Goal: Task Accomplishment & Management: Complete application form

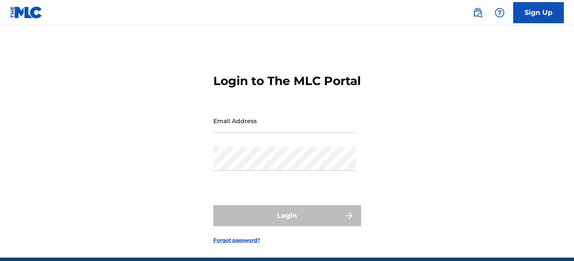
click at [243, 133] on input "Email Address" at bounding box center [284, 121] width 143 height 24
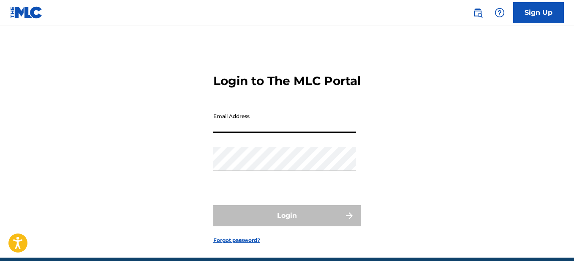
type input "[EMAIL_ADDRESS][DOMAIN_NAME]"
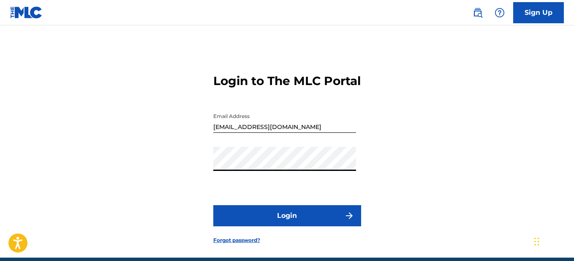
click at [273, 226] on button "Login" at bounding box center [287, 215] width 148 height 21
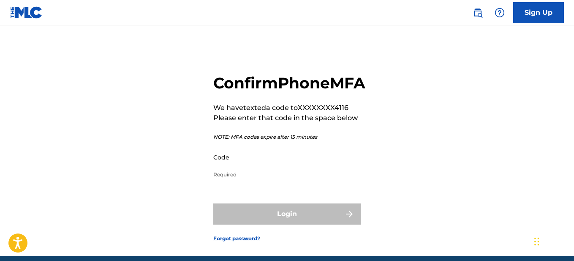
click at [248, 169] on input "Code" at bounding box center [284, 157] width 143 height 24
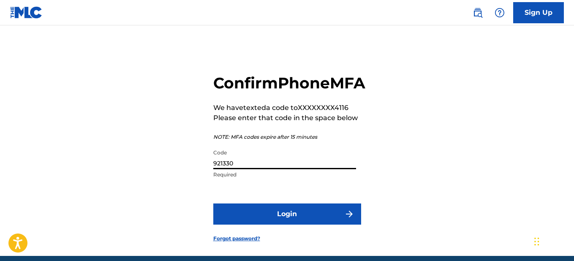
type input "921330"
click at [281, 224] on button "Login" at bounding box center [287, 213] width 148 height 21
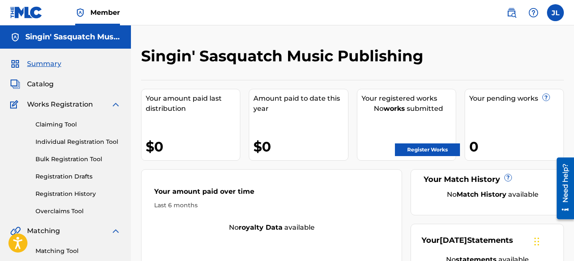
scroll to position [0, 0]
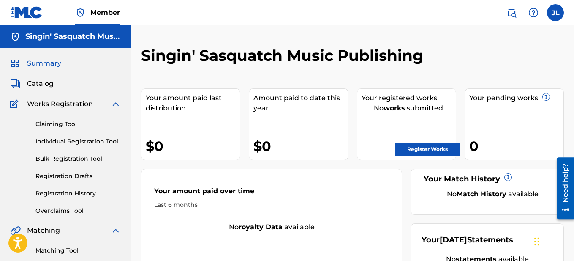
click at [430, 148] on link "Register Works" at bounding box center [427, 149] width 65 height 13
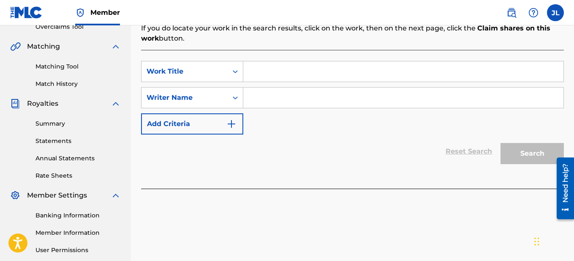
scroll to position [185, 0]
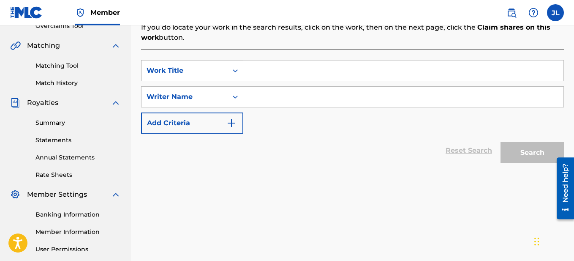
click at [237, 72] on icon "Search Form" at bounding box center [235, 70] width 8 height 8
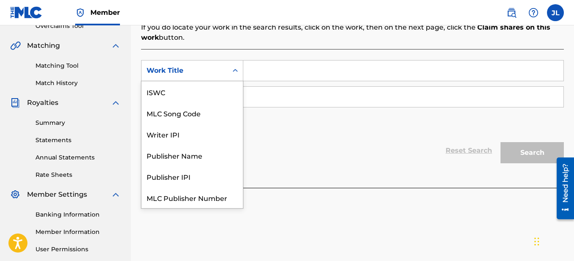
scroll to position [21, 0]
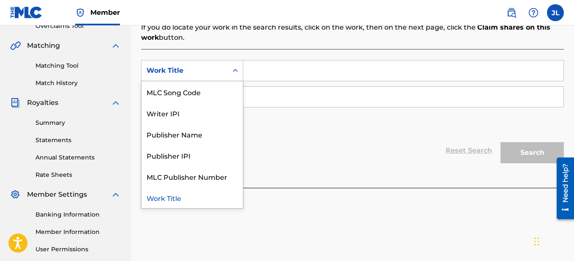
click at [278, 124] on div "SearchWithCriteriaf7f359f7-8d38-44fc-ba10-c76ab58f40ac 7 results available. Use…" at bounding box center [352, 97] width 423 height 74
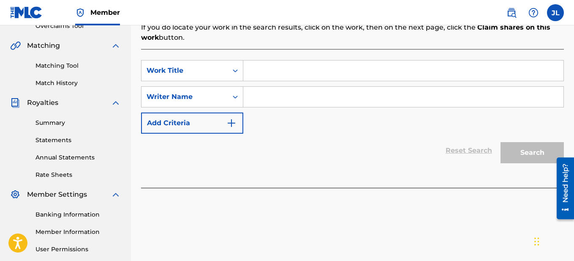
click at [262, 104] on input "Search Form" at bounding box center [403, 97] width 320 height 20
click at [234, 94] on icon "Search Form" at bounding box center [235, 97] width 8 height 8
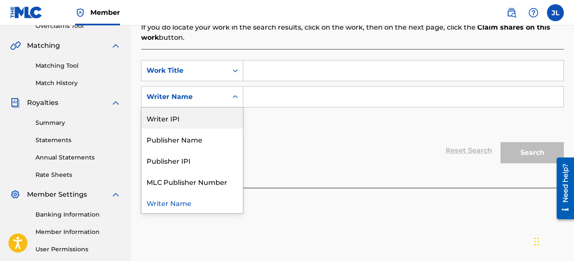
click at [216, 115] on div "Writer IPI" at bounding box center [192, 117] width 101 height 21
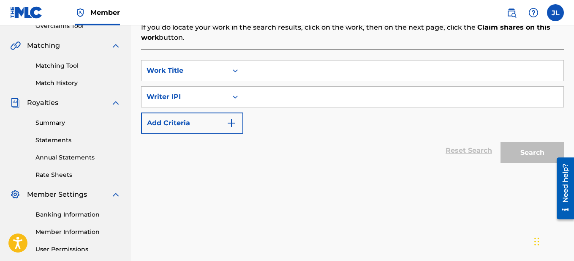
click at [266, 103] on input "Search Form" at bounding box center [403, 97] width 320 height 20
type input "1308731071"
click at [279, 128] on div "SearchWithCriteriaf7f359f7-8d38-44fc-ba10-c76ab58f40ac Work Title SearchWithCri…" at bounding box center [352, 97] width 423 height 74
click at [259, 71] on input "Search Form" at bounding box center [403, 70] width 320 height 20
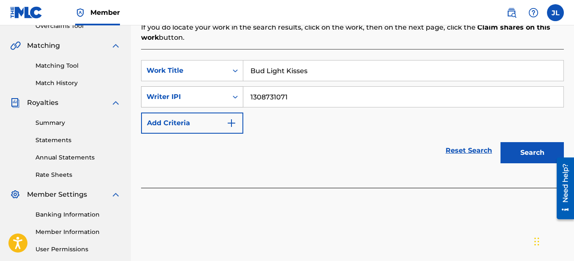
type input "Bud Light Kisses"
click at [234, 96] on icon "Search Form" at bounding box center [235, 96] width 5 height 3
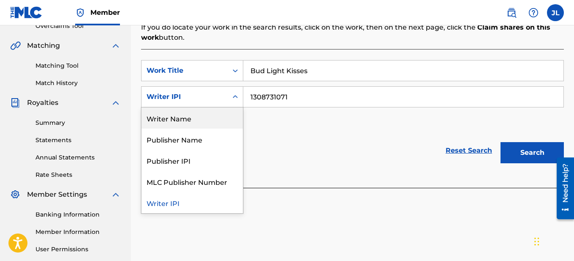
click at [214, 120] on div "Writer Name" at bounding box center [192, 117] width 101 height 21
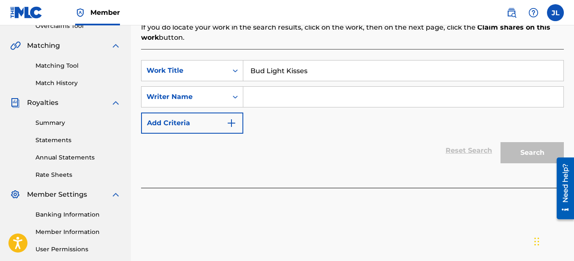
click at [283, 101] on input "Search Form" at bounding box center [403, 97] width 320 height 20
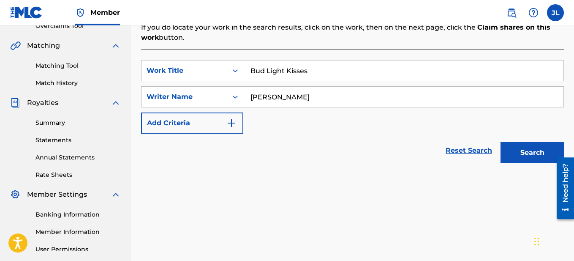
type input "[PERSON_NAME]"
click at [224, 133] on button "Add Criteria" at bounding box center [192, 122] width 102 height 21
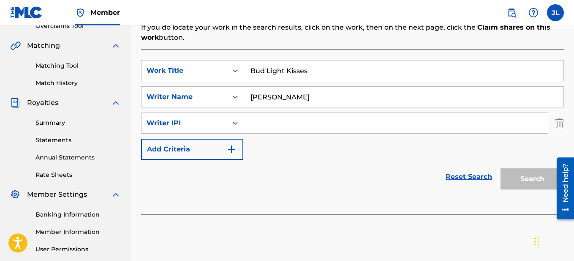
click at [291, 122] on input "Search Form" at bounding box center [395, 123] width 305 height 20
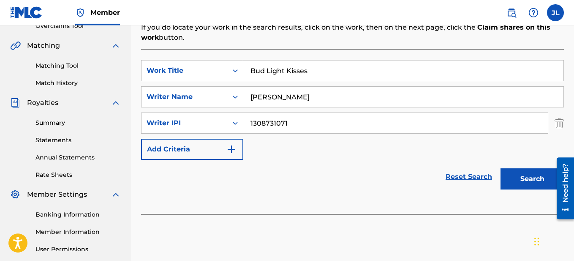
type input "1308731071"
click at [240, 150] on button "Add Criteria" at bounding box center [192, 149] width 102 height 21
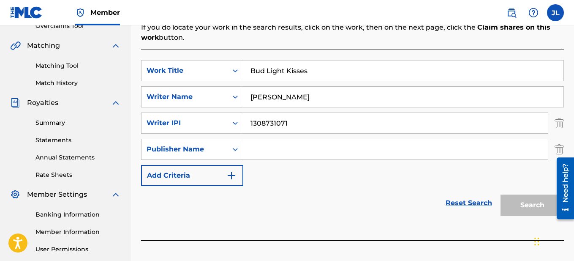
click at [289, 153] on input "Search Form" at bounding box center [395, 149] width 305 height 20
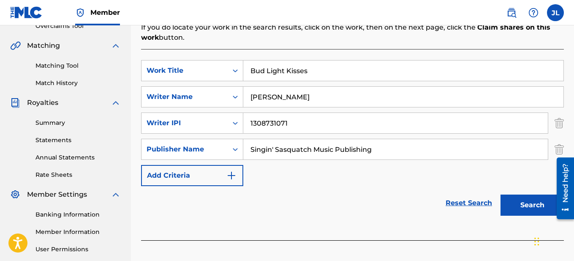
type input "Singin' Sasquatch Music Publishing"
click at [222, 179] on button "Add Criteria" at bounding box center [192, 175] width 102 height 21
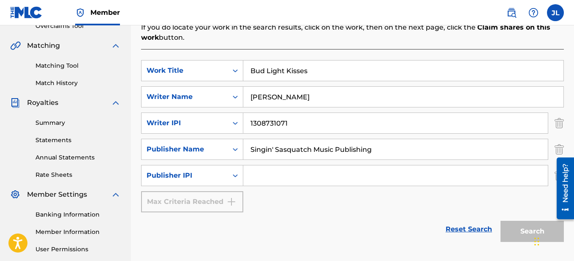
click at [283, 175] on input "Search Form" at bounding box center [395, 175] width 305 height 20
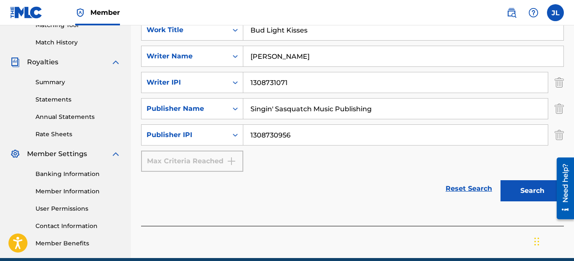
scroll to position [228, 0]
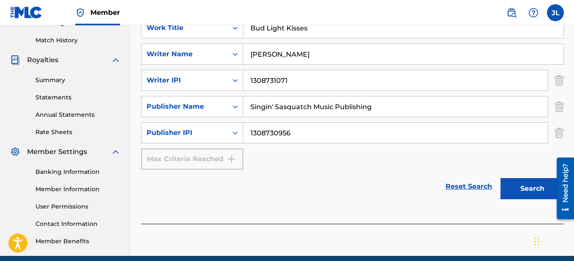
type input "1308730956"
click at [531, 194] on button "Search" at bounding box center [532, 188] width 63 height 21
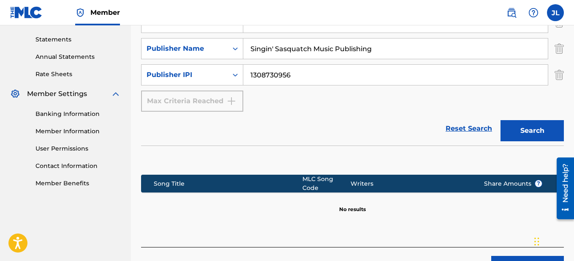
scroll to position [337, 0]
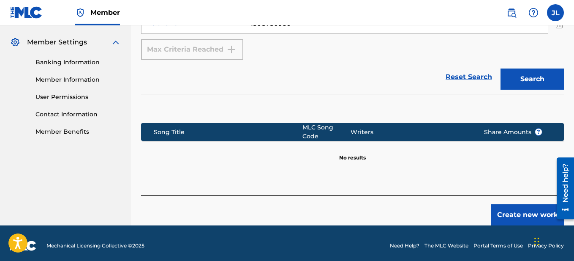
click at [524, 208] on button "Create new work" at bounding box center [527, 214] width 73 height 21
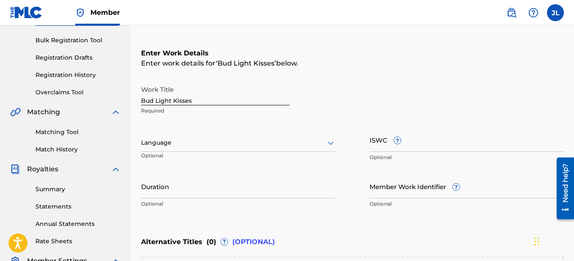
scroll to position [123, 0]
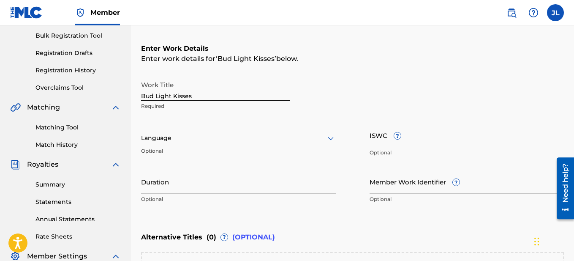
click at [327, 142] on icon at bounding box center [331, 138] width 10 height 10
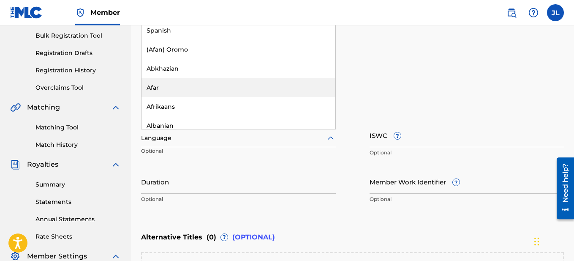
click at [393, 98] on div "Work Title Bud Light Kisses Required" at bounding box center [352, 95] width 423 height 38
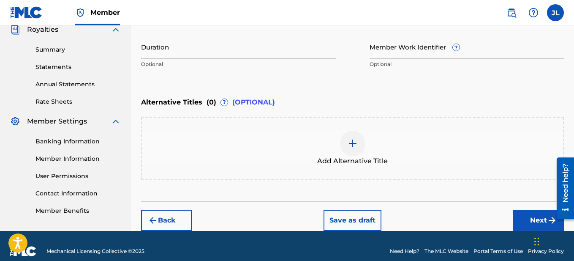
scroll to position [269, 0]
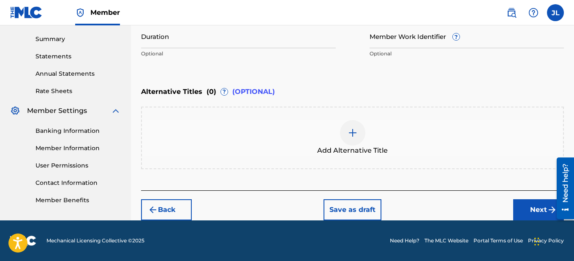
click at [538, 210] on button "Next" at bounding box center [538, 209] width 51 height 21
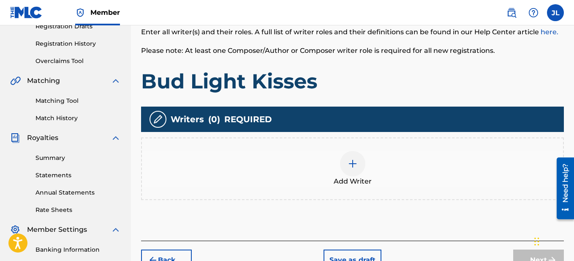
scroll to position [151, 0]
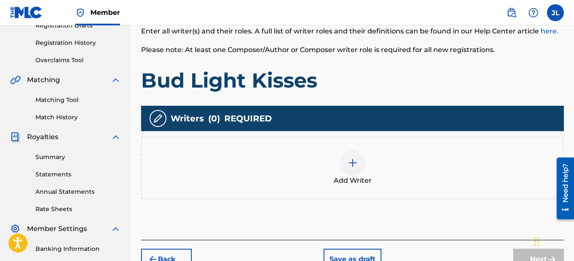
click at [351, 163] on img at bounding box center [353, 163] width 10 height 10
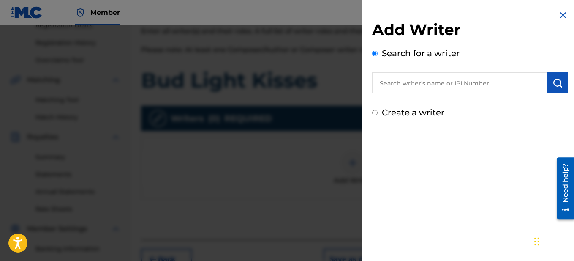
click at [463, 83] on input "text" at bounding box center [459, 82] width 175 height 21
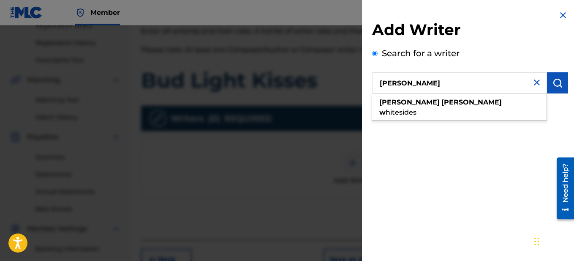
click at [485, 191] on div "Add Writer Search for a writer [PERSON_NAME] [PERSON_NAME] w hitesides Create a…" at bounding box center [470, 130] width 216 height 261
click at [465, 85] on input "[PERSON_NAME]" at bounding box center [459, 82] width 175 height 21
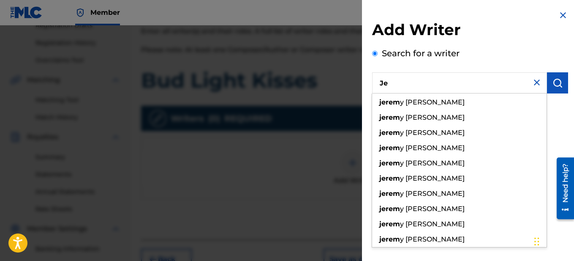
type input "J"
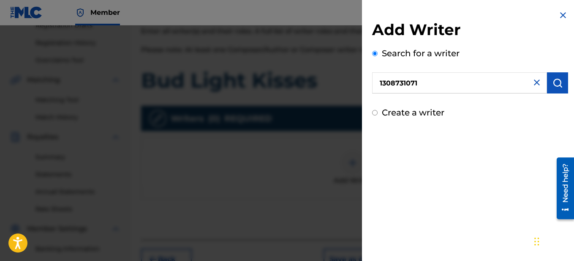
click at [554, 79] on img "submit" at bounding box center [558, 83] width 10 height 10
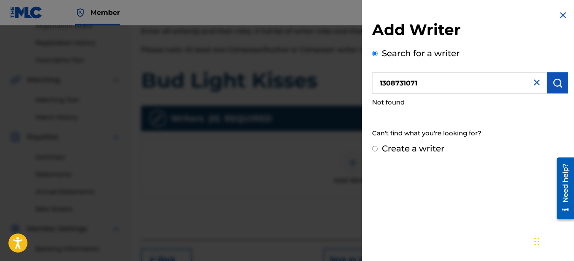
click at [441, 89] on input "1308731071" at bounding box center [459, 82] width 175 height 21
type input "1"
click at [553, 82] on img "submit" at bounding box center [558, 83] width 10 height 10
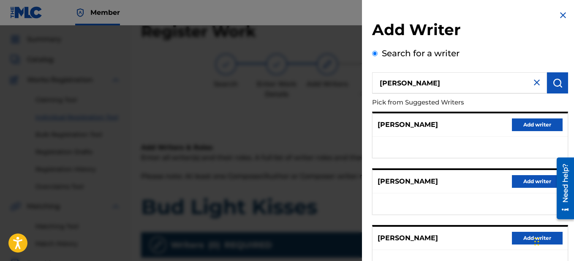
scroll to position [0, 0]
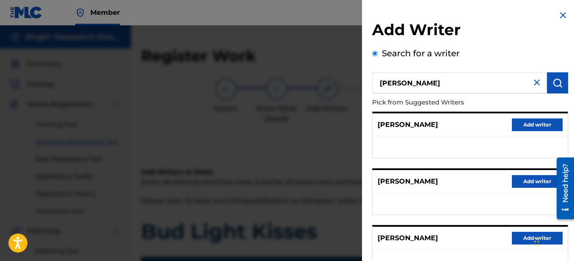
click at [455, 87] on input "[PERSON_NAME]" at bounding box center [459, 82] width 175 height 21
type input "[PERSON_NAME] [PERSON_NAME]"
click at [553, 87] on img "submit" at bounding box center [558, 83] width 10 height 10
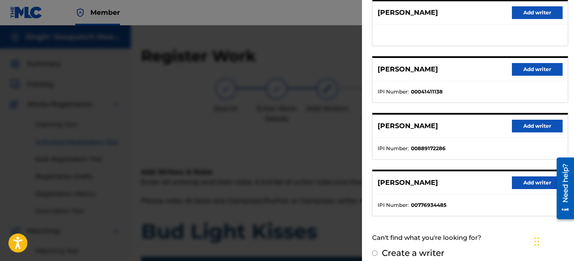
scroll to position [177, 0]
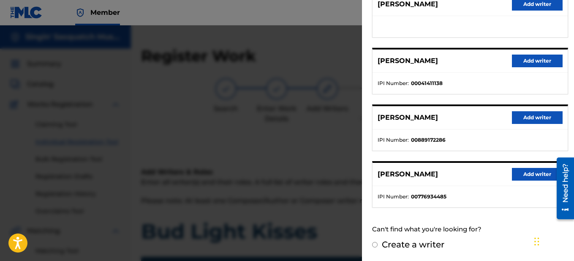
click at [375, 245] on input "Create a writer" at bounding box center [374, 244] width 5 height 5
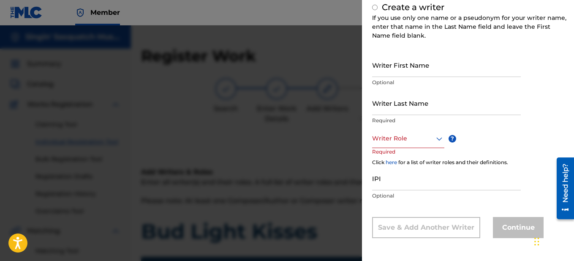
radio input "false"
radio input "true"
click at [439, 139] on icon at bounding box center [439, 138] width 10 height 10
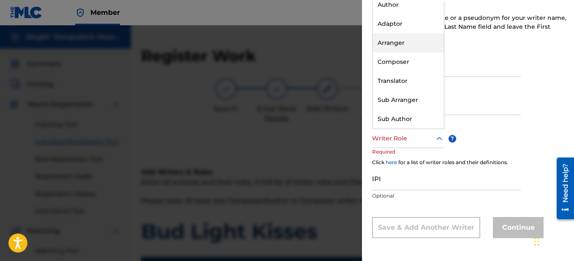
scroll to position [0, 0]
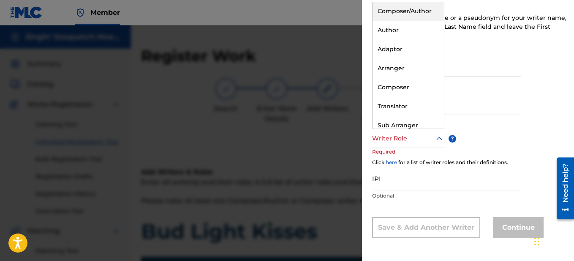
click at [414, 14] on div "Composer/Author" at bounding box center [408, 11] width 71 height 19
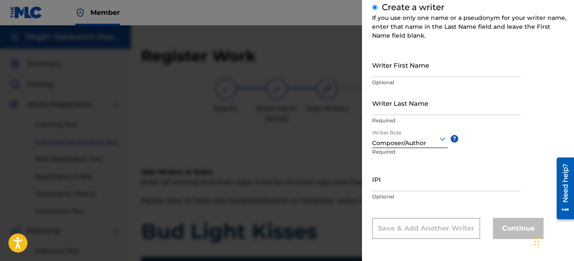
click at [418, 67] on input "Writer First Name" at bounding box center [446, 65] width 149 height 24
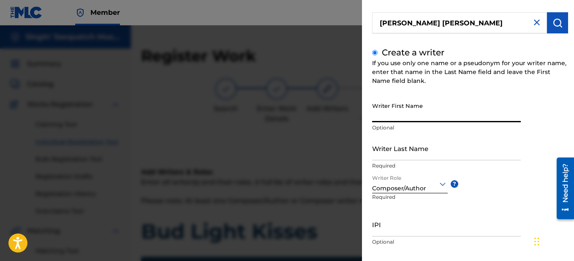
scroll to position [63, 0]
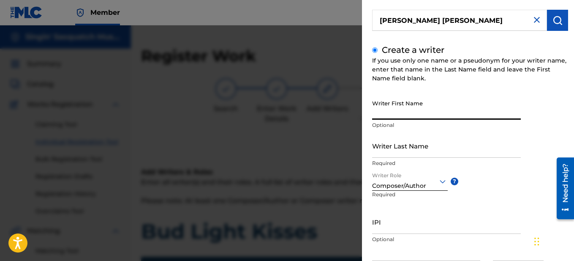
click at [434, 20] on input "[PERSON_NAME] [PERSON_NAME]" at bounding box center [459, 20] width 175 height 21
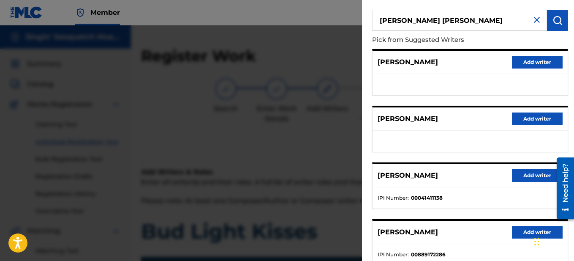
radio input "true"
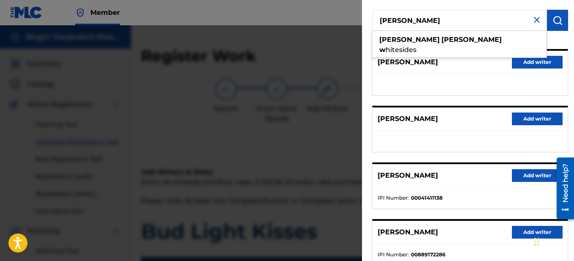
type input "[PERSON_NAME]"
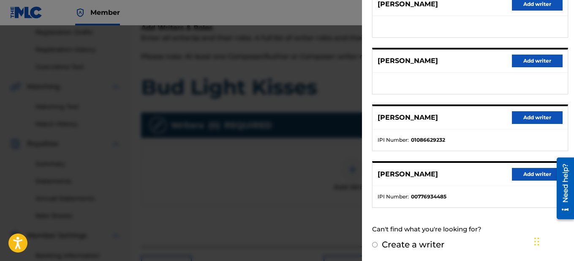
scroll to position [0, 0]
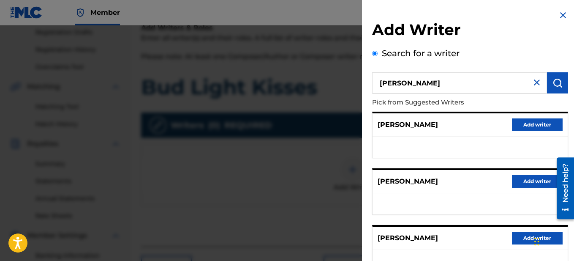
click at [535, 82] on img at bounding box center [537, 82] width 10 height 10
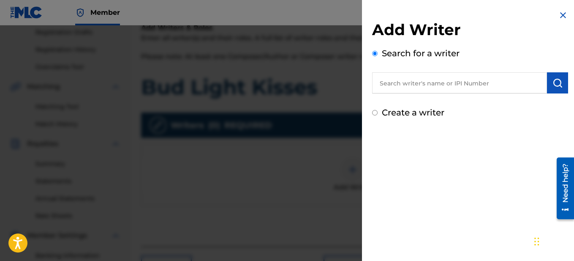
click at [490, 87] on input "text" at bounding box center [459, 82] width 175 height 21
type input "3"
type input "1308731071"
click at [558, 80] on img "submit" at bounding box center [558, 83] width 10 height 10
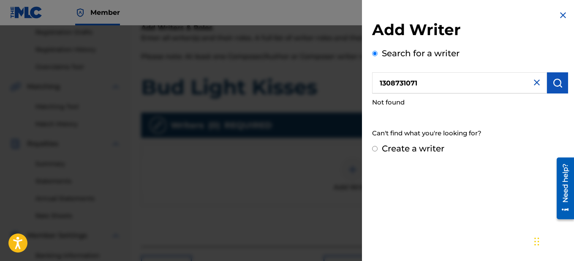
click at [375, 150] on input "Create a writer" at bounding box center [374, 148] width 5 height 5
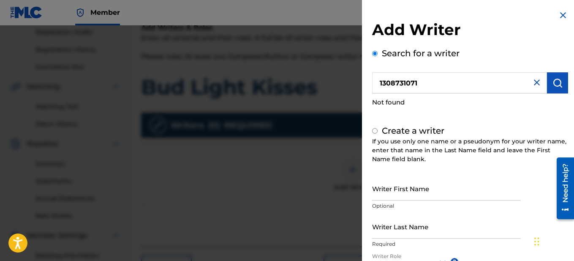
radio input "false"
radio input "true"
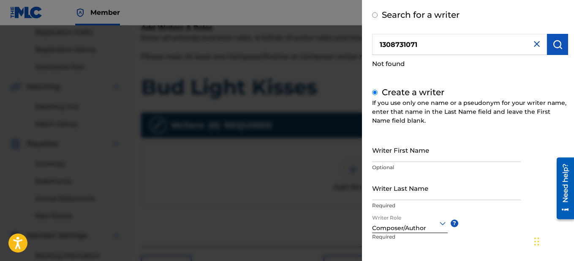
scroll to position [40, 0]
click at [414, 154] on input "Writer First Name" at bounding box center [446, 148] width 149 height 24
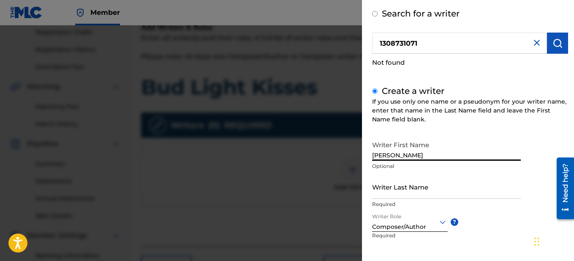
type input "[PERSON_NAME]"
click at [396, 192] on input "Writer Last Name" at bounding box center [446, 186] width 149 height 24
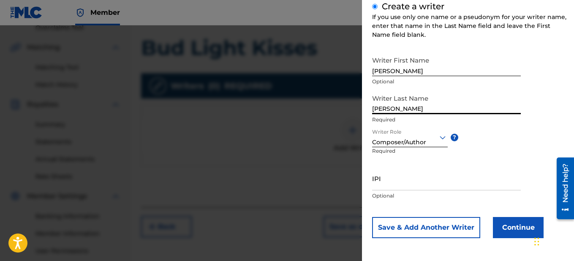
scroll to position [188, 0]
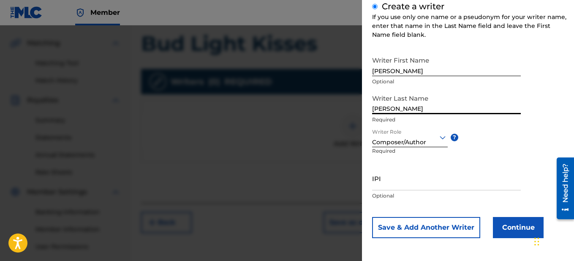
type input "[PERSON_NAME]"
click at [389, 180] on input "IPI" at bounding box center [446, 178] width 149 height 24
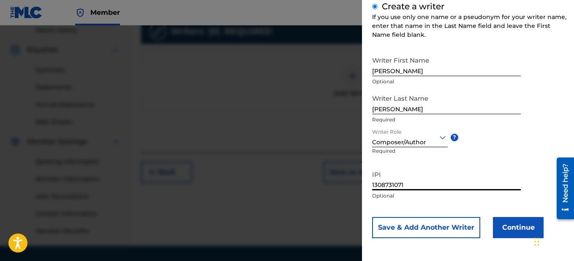
scroll to position [239, 0]
type input "1308731071"
click at [503, 231] on button "Continue" at bounding box center [518, 227] width 51 height 21
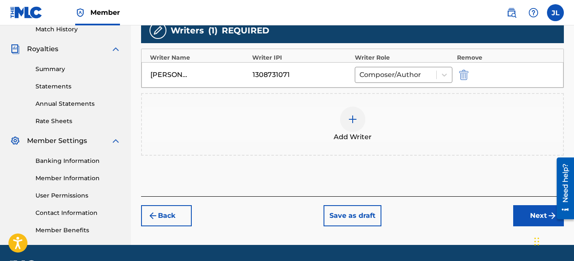
scroll to position [263, 0]
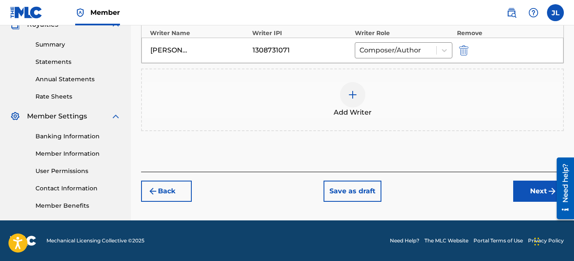
click at [530, 194] on button "Next" at bounding box center [538, 190] width 51 height 21
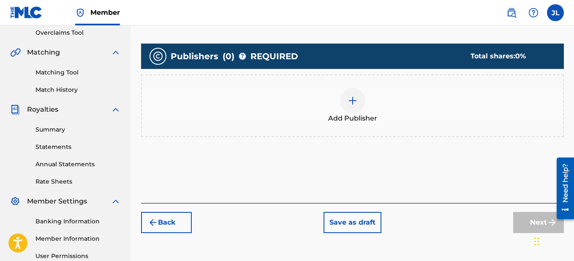
scroll to position [185, 0]
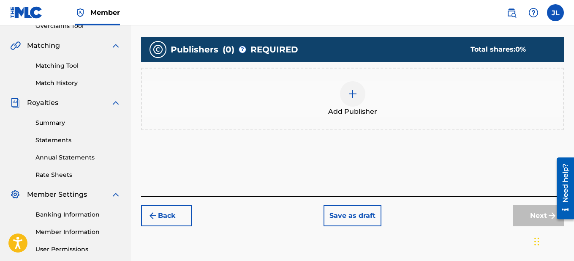
click at [353, 96] on img at bounding box center [353, 94] width 10 height 10
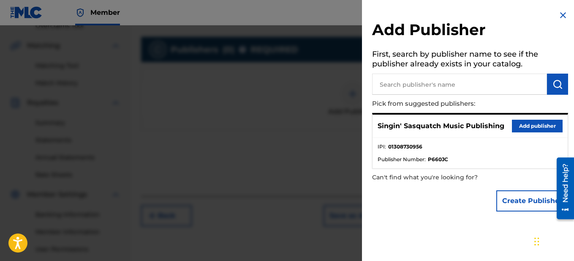
click at [530, 127] on button "Add publisher" at bounding box center [537, 126] width 51 height 13
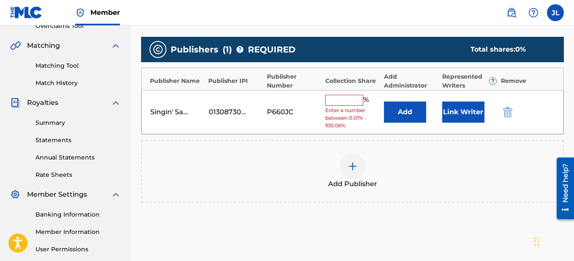
click at [338, 99] on input "text" at bounding box center [344, 100] width 38 height 11
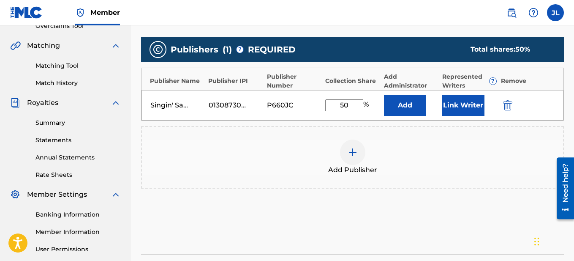
click at [351, 135] on div "Add Publisher" at bounding box center [352, 157] width 423 height 63
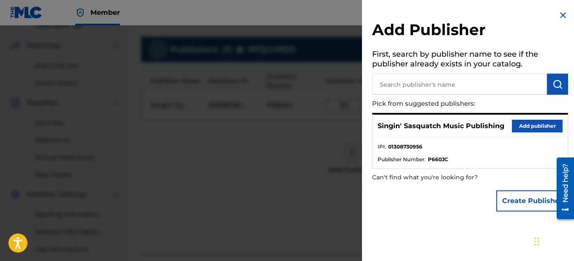
click at [531, 127] on button "Add publisher" at bounding box center [537, 126] width 51 height 13
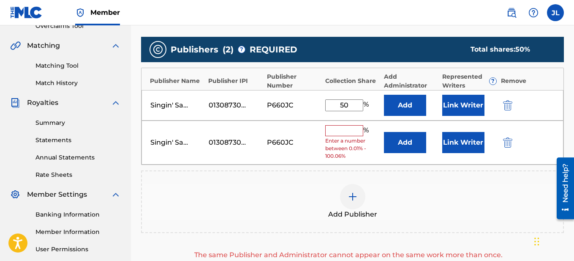
click at [504, 145] on img "submit" at bounding box center [507, 142] width 9 height 10
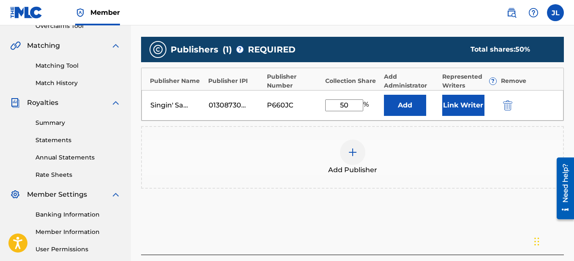
click at [459, 104] on button "Link Writer" at bounding box center [463, 105] width 42 height 21
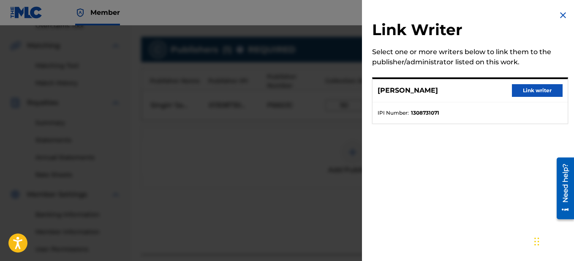
click at [527, 93] on button "Link writer" at bounding box center [537, 90] width 51 height 13
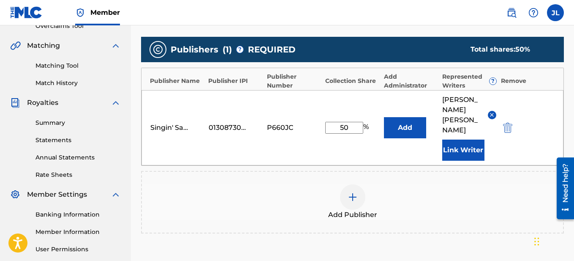
click at [460, 139] on button "Link Writer" at bounding box center [463, 149] width 42 height 21
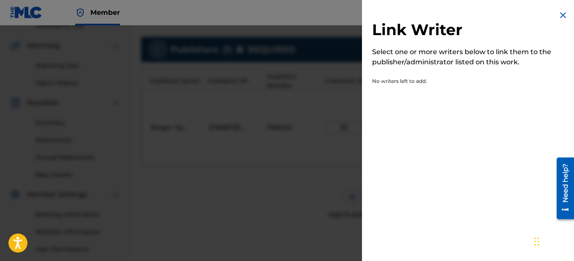
click at [562, 16] on img at bounding box center [563, 15] width 10 height 10
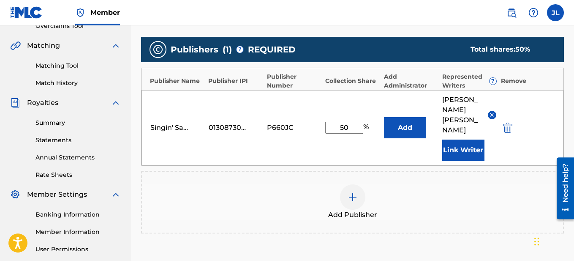
click at [454, 104] on span "[PERSON_NAME]" at bounding box center [461, 115] width 39 height 41
click at [405, 193] on div "Add Publisher" at bounding box center [352, 201] width 421 height 35
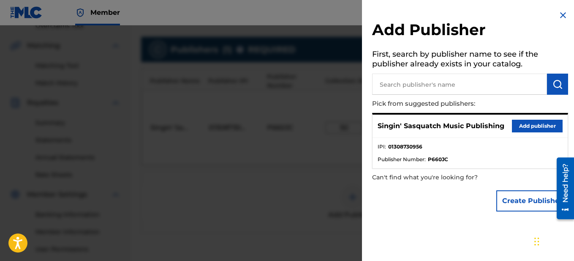
click at [561, 16] on img at bounding box center [563, 15] width 10 height 10
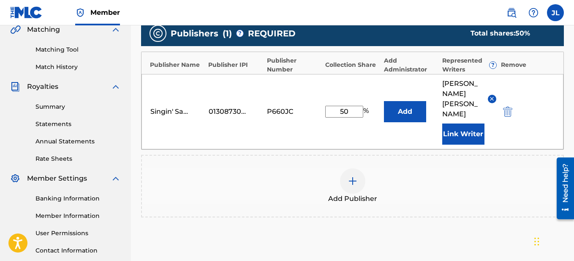
scroll to position [205, 0]
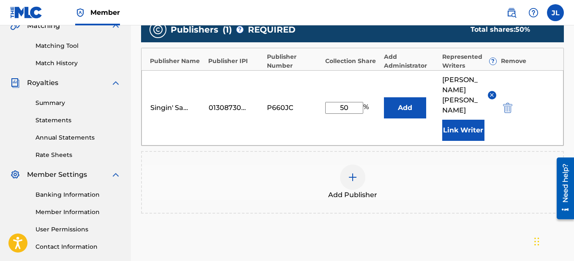
click at [356, 102] on input "50" at bounding box center [344, 108] width 38 height 12
type input "5"
type input "100"
click at [384, 151] on div "Add Publisher" at bounding box center [352, 182] width 423 height 63
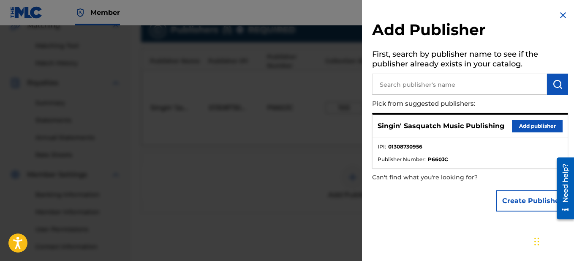
click at [558, 15] on img at bounding box center [563, 15] width 10 height 10
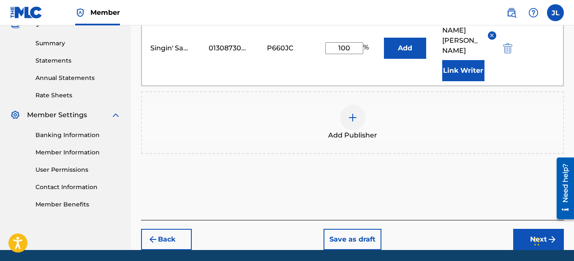
scroll to position [274, 0]
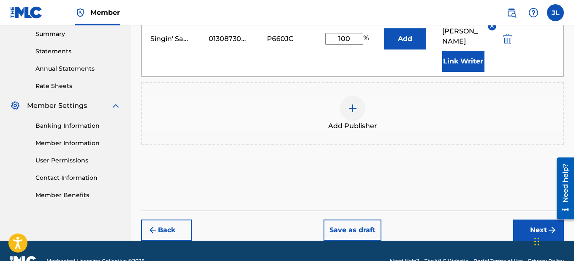
click at [524, 219] on button "Next" at bounding box center [538, 229] width 51 height 21
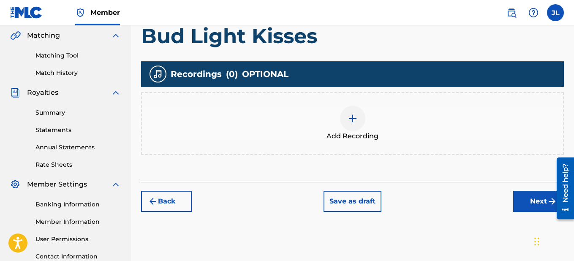
scroll to position [196, 0]
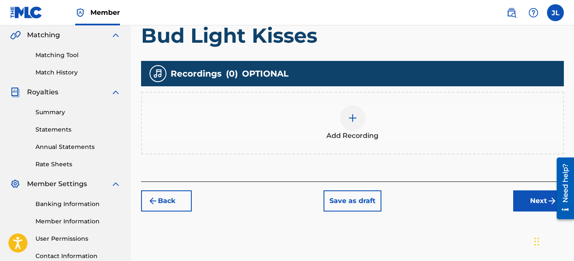
click at [361, 125] on div at bounding box center [352, 117] width 25 height 25
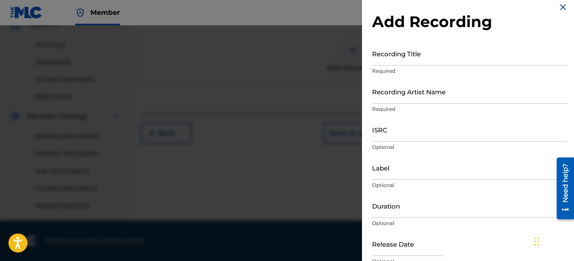
scroll to position [3, 0]
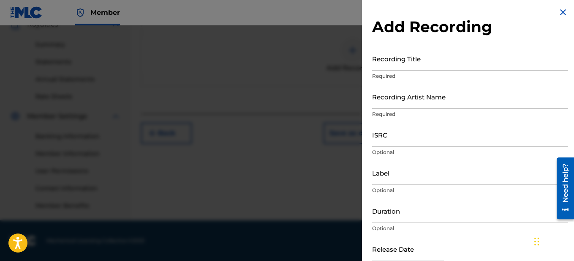
click at [413, 61] on input "Recording Title" at bounding box center [470, 58] width 196 height 24
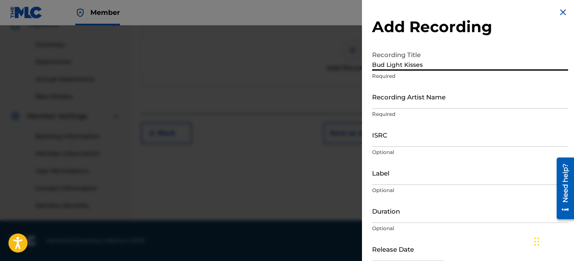
type input "Bud Light Kisses"
click at [410, 105] on input "Recording Artist Name" at bounding box center [470, 96] width 196 height 24
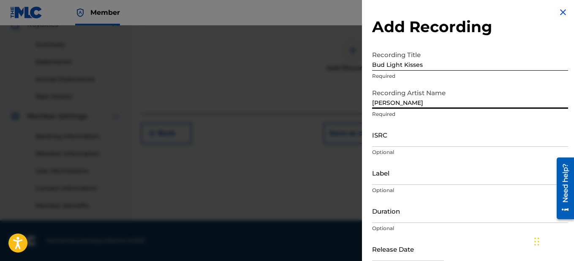
type input "[PERSON_NAME] [PERSON_NAME]"
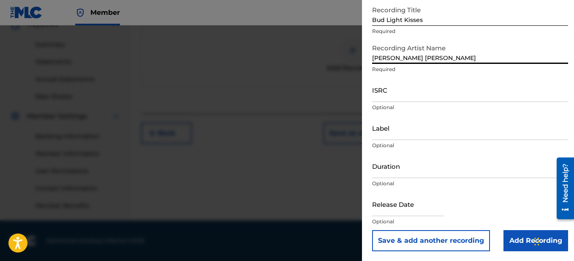
scroll to position [48, 0]
click at [520, 241] on input "Add Recording" at bounding box center [536, 239] width 65 height 21
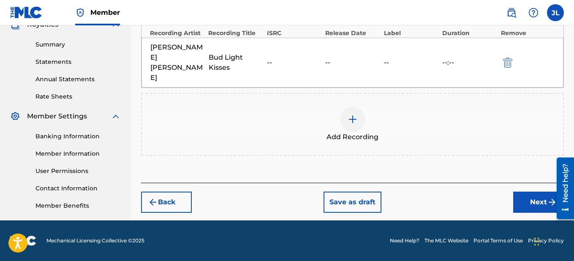
click at [449, 57] on div "--:--" at bounding box center [469, 62] width 54 height 10
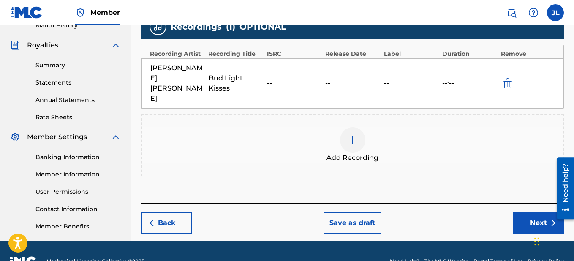
scroll to position [263, 0]
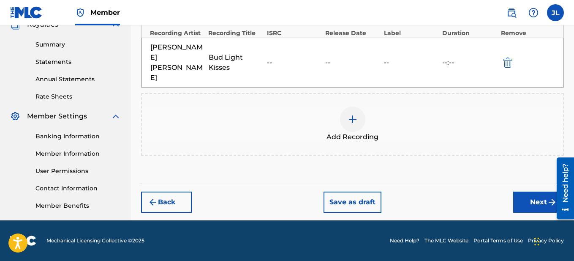
click at [536, 191] on button "Next" at bounding box center [538, 201] width 51 height 21
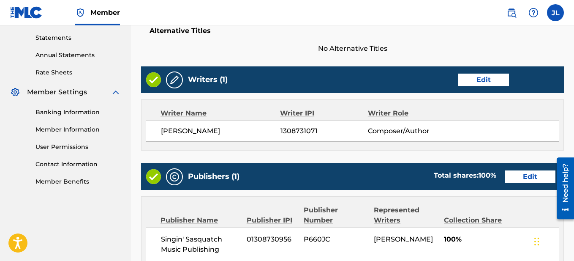
scroll to position [474, 0]
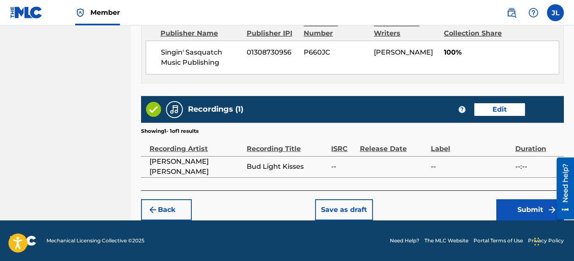
click at [348, 203] on button "Save as draft" at bounding box center [344, 209] width 58 height 21
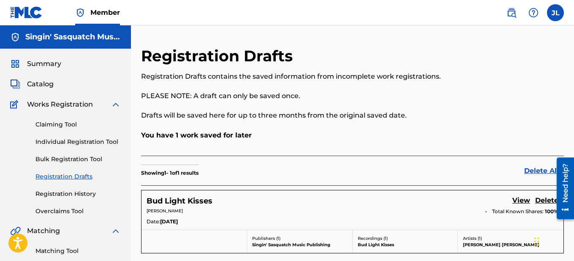
click at [554, 15] on label at bounding box center [555, 12] width 17 height 17
click at [556, 13] on input "[PERSON_NAME] [PERSON_NAME] [EMAIL_ADDRESS][DOMAIN_NAME] Notification Preferenc…" at bounding box center [556, 13] width 0 height 0
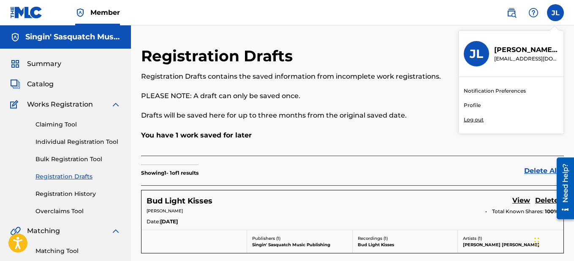
click at [474, 121] on p "Log out" at bounding box center [474, 120] width 20 height 8
click at [556, 13] on input "[PERSON_NAME] [PERSON_NAME] [EMAIL_ADDRESS][DOMAIN_NAME] Notification Preferenc…" at bounding box center [556, 13] width 0 height 0
